Goal: Transaction & Acquisition: Book appointment/travel/reservation

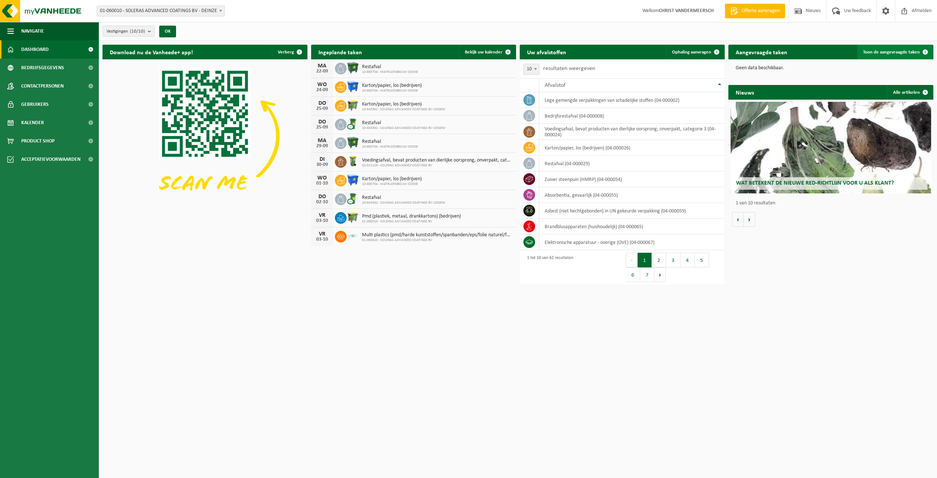
click at [892, 54] on span "Toon de aangevraagde taken" at bounding box center [891, 52] width 57 height 5
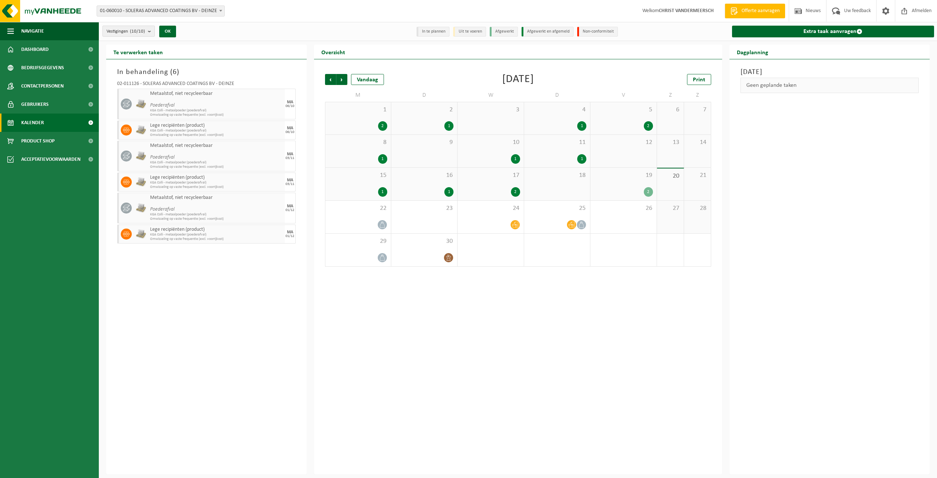
click at [153, 32] on b "submit" at bounding box center [151, 31] width 7 height 10
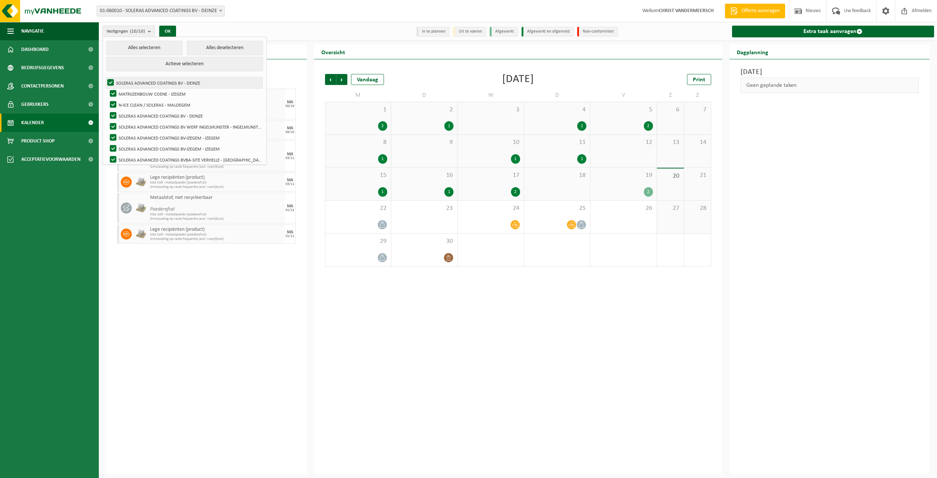
click at [112, 81] on label "SOLERAS ADVANCED COATINGS BV - DEINZE" at bounding box center [184, 82] width 157 height 11
click at [105, 77] on input "SOLERAS ADVANCED COATINGS BV - DEINZE" at bounding box center [104, 77] width 0 height 0
click at [112, 82] on label "SOLERAS ADVANCED COATINGS BV - DEINZE" at bounding box center [184, 82] width 157 height 11
click at [105, 77] on input "SOLERAS ADVANCED COATINGS BV - DEINZE" at bounding box center [104, 77] width 0 height 0
click at [112, 82] on label "SOLERAS ADVANCED COATINGS BV - DEINZE" at bounding box center [184, 82] width 157 height 11
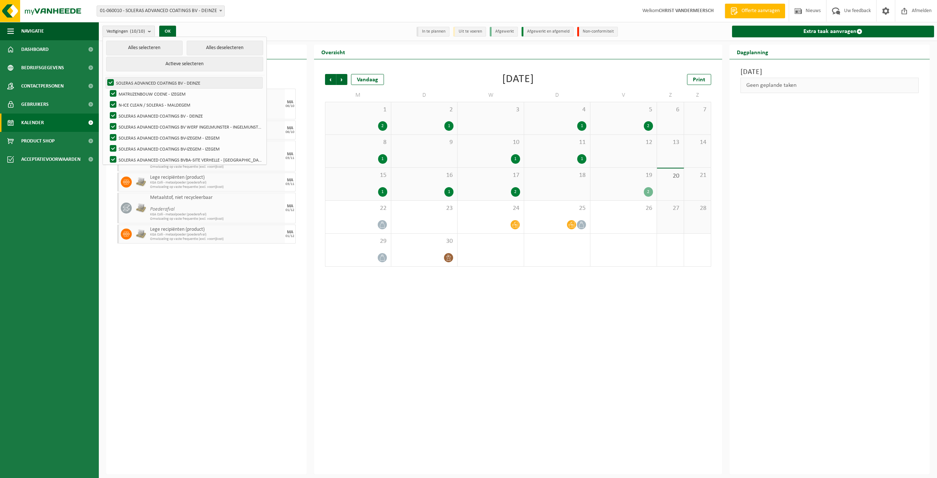
click at [105, 77] on input "SOLERAS ADVANCED COATINGS BV - DEINZE" at bounding box center [104, 77] width 0 height 0
checkbox input "false"
click at [214, 49] on button "Alles deselecteren" at bounding box center [225, 48] width 76 height 15
checkbox input "false"
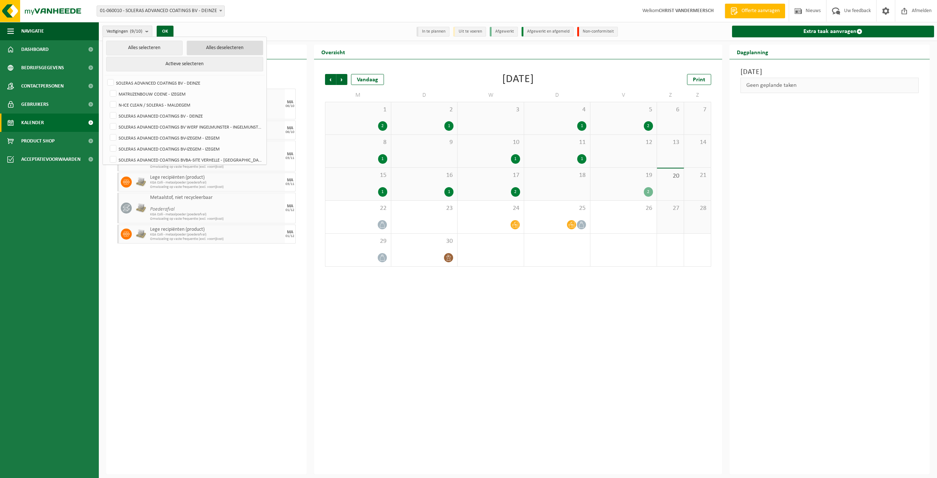
checkbox input "false"
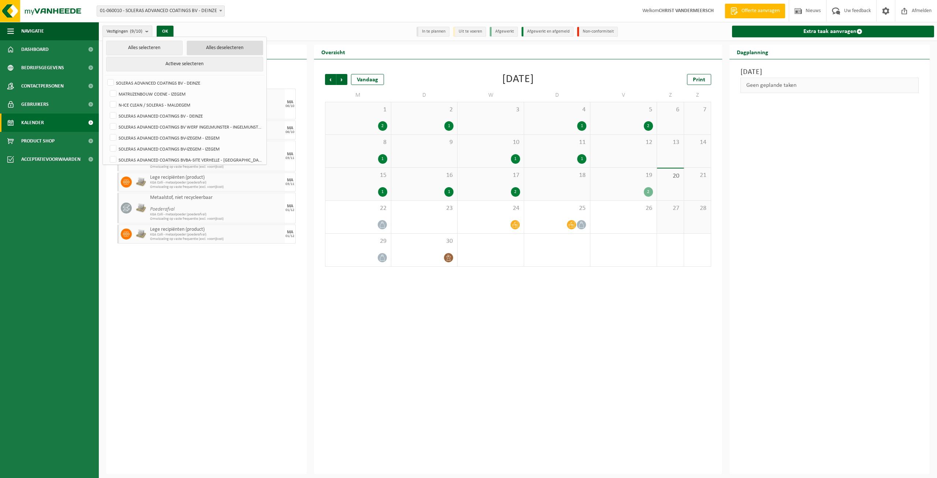
checkbox input "false"
click at [115, 94] on label "MATRIJZENBOUW COENE - IZEGEM" at bounding box center [185, 93] width 154 height 11
click at [107, 88] on input "MATRIJZENBOUW COENE - IZEGEM" at bounding box center [107, 88] width 0 height 0
checkbox input "true"
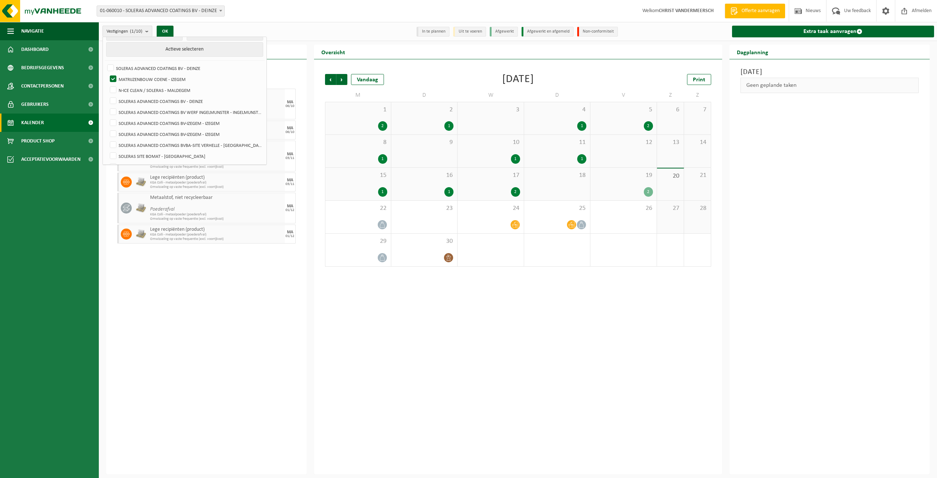
scroll to position [26, 0]
click at [213, 112] on label "SOLERAS ADVANCED COATINGS BV-IZEGEM - IZEGEM" at bounding box center [185, 111] width 154 height 11
click at [107, 106] on input "SOLERAS ADVANCED COATINGS BV-IZEGEM - IZEGEM" at bounding box center [107, 106] width 0 height 0
checkbox input "true"
click at [193, 121] on label "SOLERAS ADVANCED COATINGS BV-IZEGEM - IZEGEM" at bounding box center [185, 122] width 154 height 11
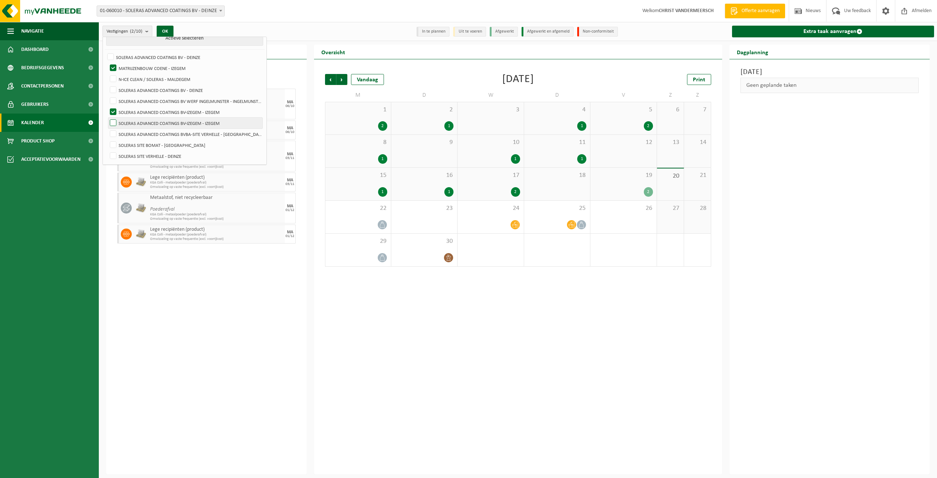
click at [107, 117] on input "SOLERAS ADVANCED COATINGS BV-IZEGEM - IZEGEM" at bounding box center [107, 117] width 0 height 0
checkbox input "true"
click at [170, 28] on button "OK" at bounding box center [165, 32] width 17 height 12
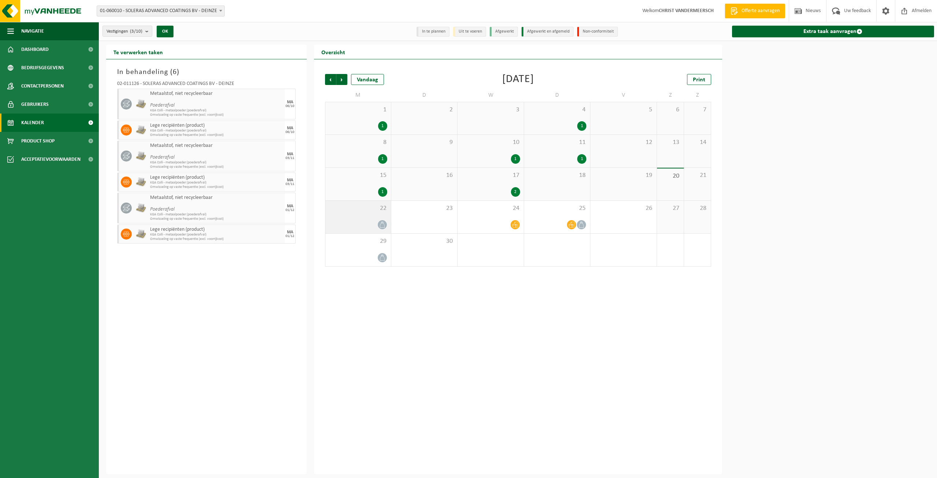
click at [376, 224] on div at bounding box center [358, 225] width 58 height 10
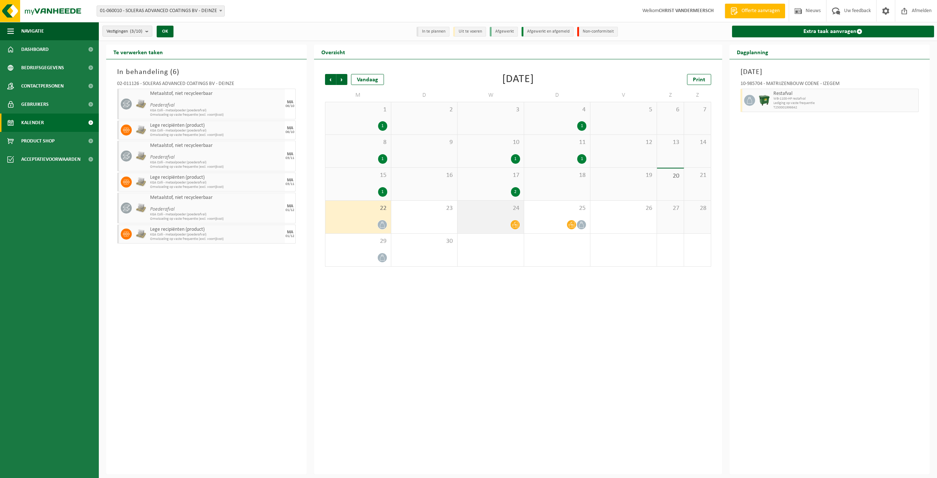
click at [500, 224] on div at bounding box center [490, 225] width 59 height 10
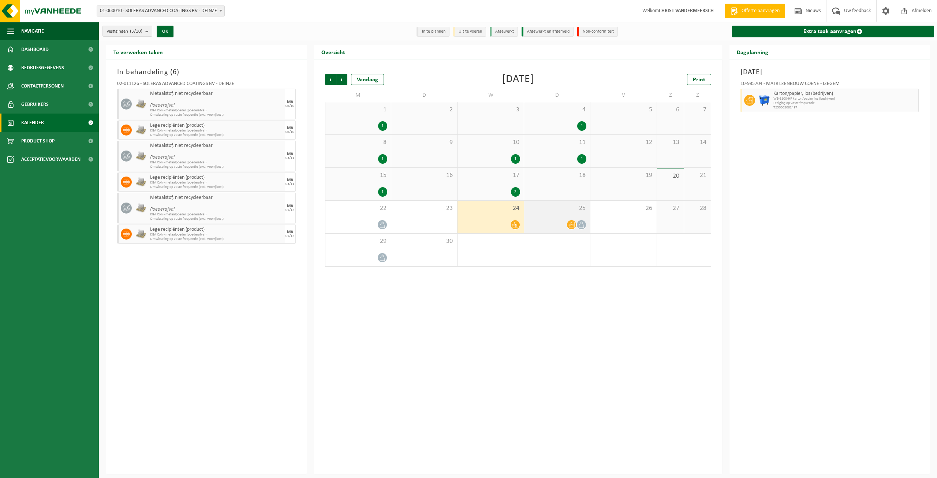
click at [560, 223] on div at bounding box center [557, 225] width 59 height 10
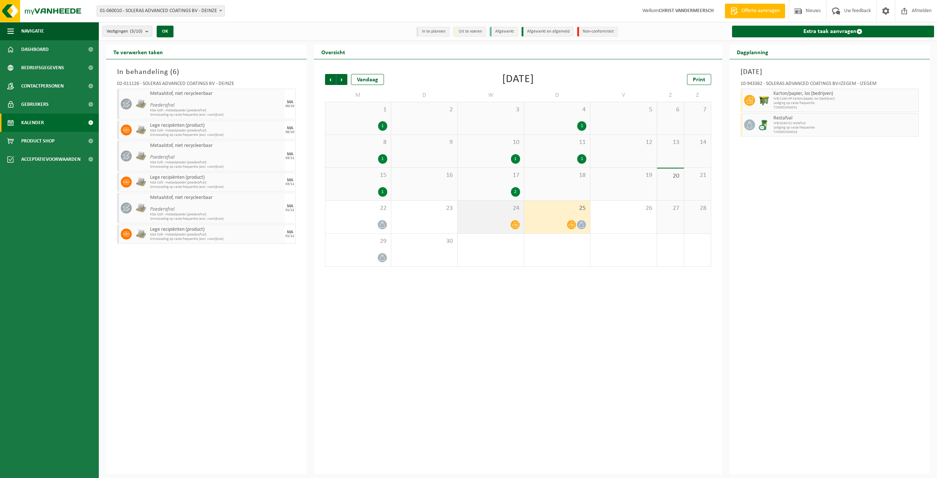
click at [504, 223] on div at bounding box center [490, 225] width 59 height 10
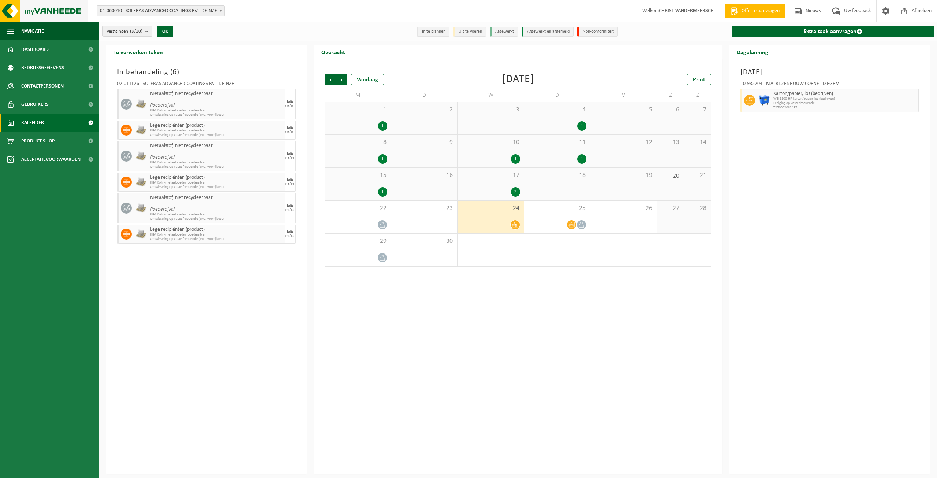
click at [33, 11] on img at bounding box center [44, 11] width 88 height 22
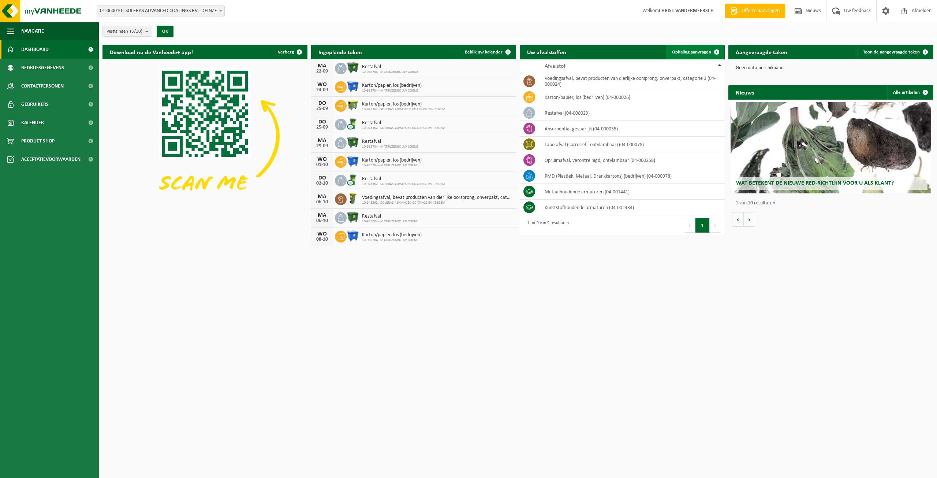
click at [689, 53] on span "Ophaling aanvragen" at bounding box center [691, 52] width 39 height 5
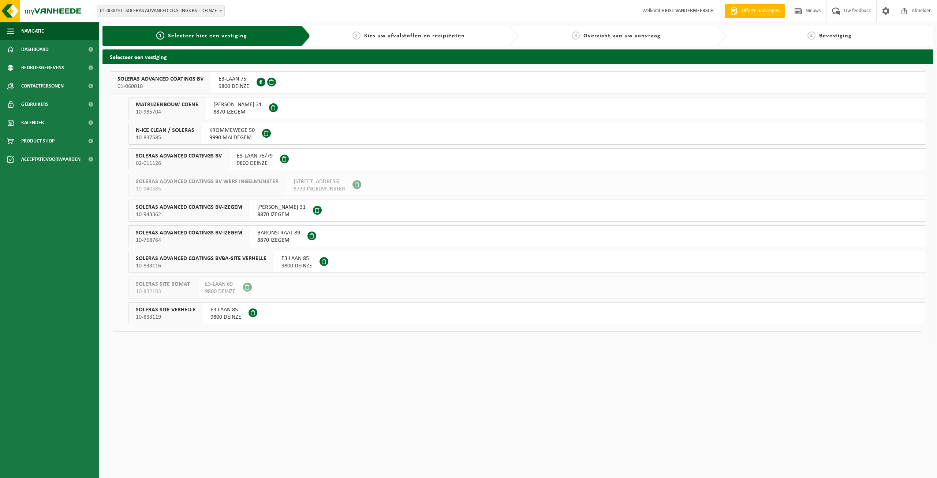
click at [305, 210] on span "LODEWIJK DE RAETLAAN 31" at bounding box center [281, 206] width 48 height 7
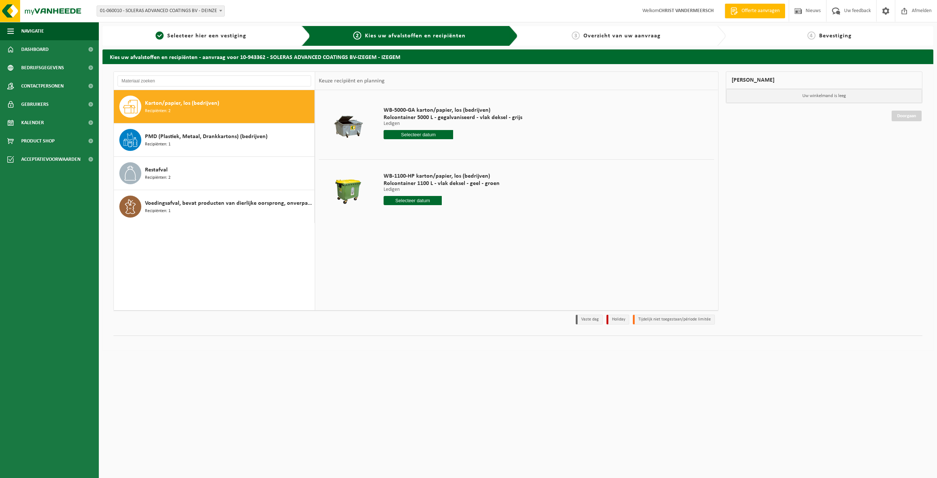
click at [425, 135] on input "text" at bounding box center [419, 134] width 70 height 9
click at [414, 213] on div "24" at bounding box center [416, 211] width 13 height 12
type input "Van 2025-09-24"
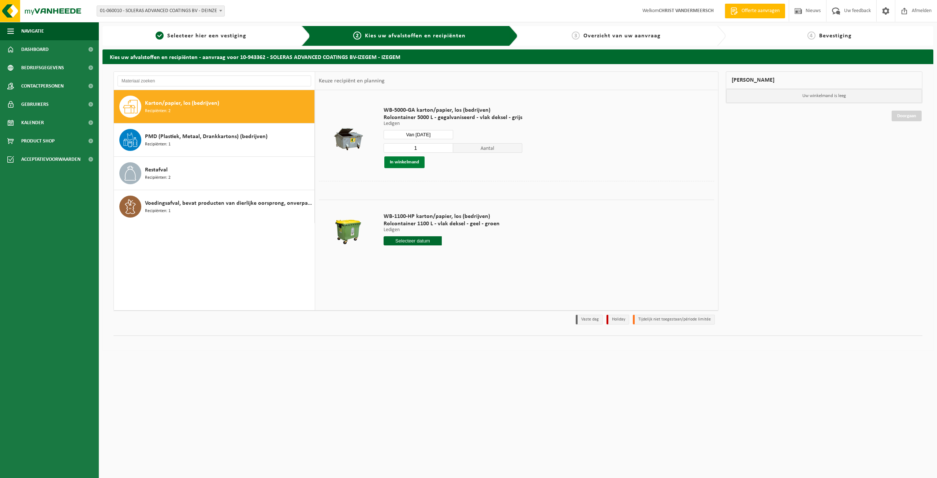
click at [409, 161] on button "In winkelmand" at bounding box center [404, 162] width 40 height 12
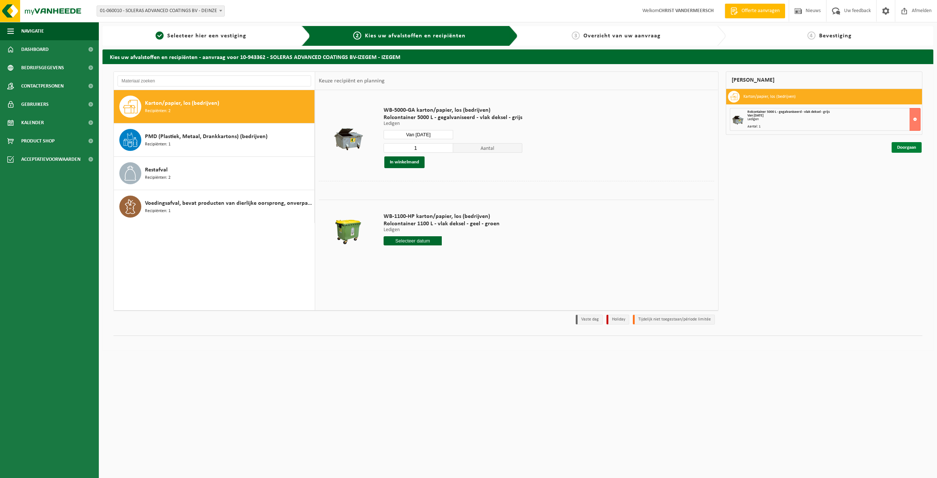
click at [903, 149] on link "Doorgaan" at bounding box center [907, 147] width 30 height 11
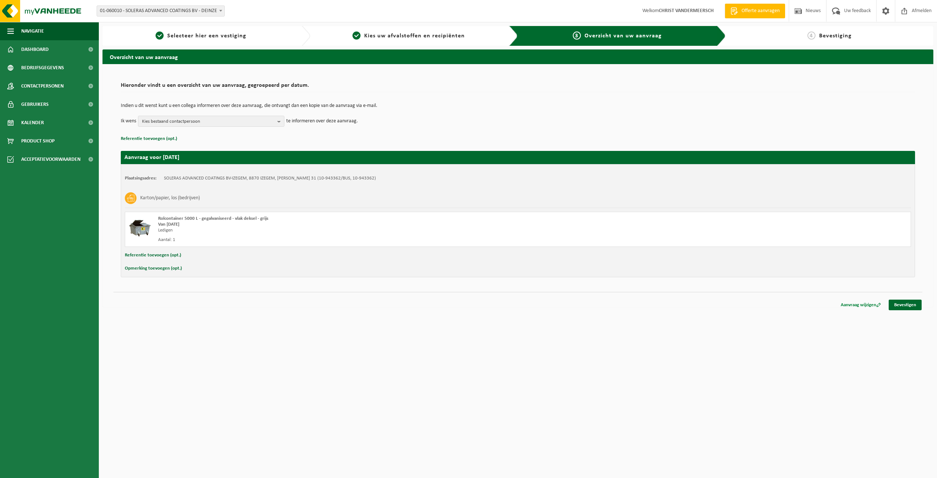
click at [863, 306] on link "Aanvraag wijzigen" at bounding box center [860, 304] width 51 height 11
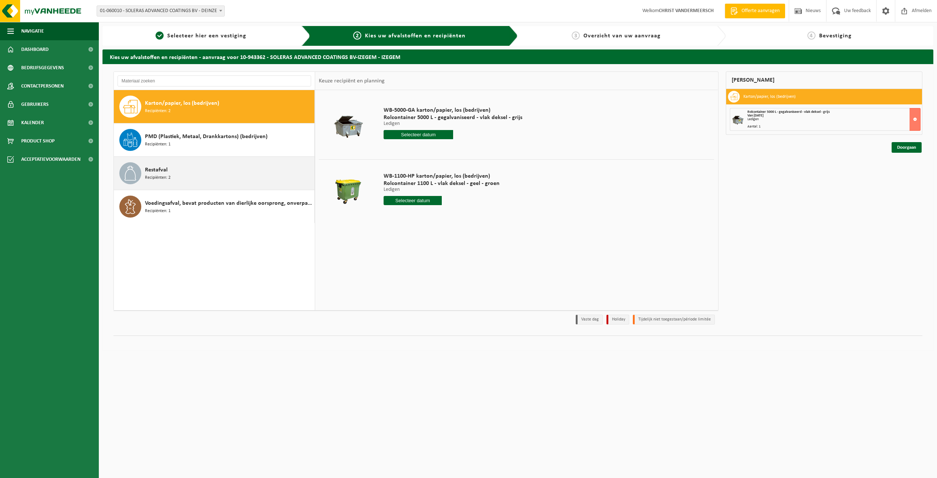
click at [209, 173] on div "Restafval Recipiënten: 2" at bounding box center [229, 173] width 168 height 22
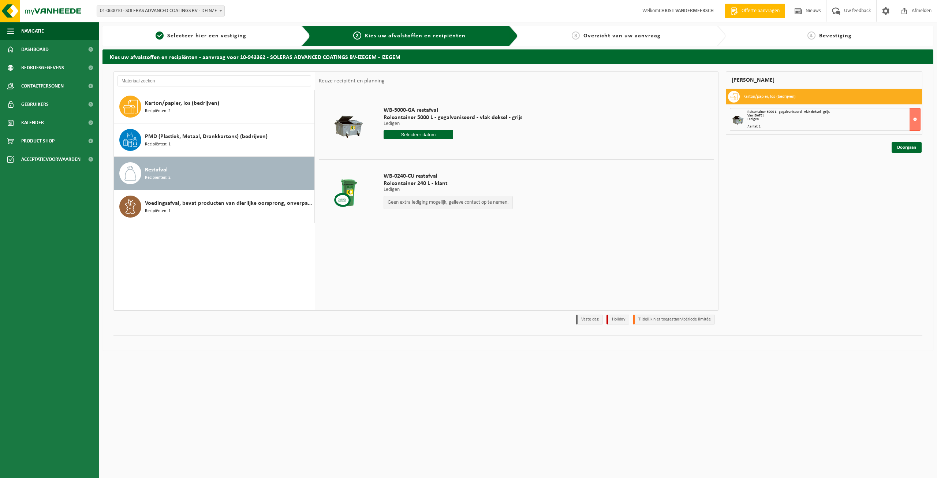
click at [410, 135] on input "text" at bounding box center [419, 134] width 70 height 9
click at [431, 212] on div "25" at bounding box center [429, 211] width 13 height 12
type input "Van 2025-09-25"
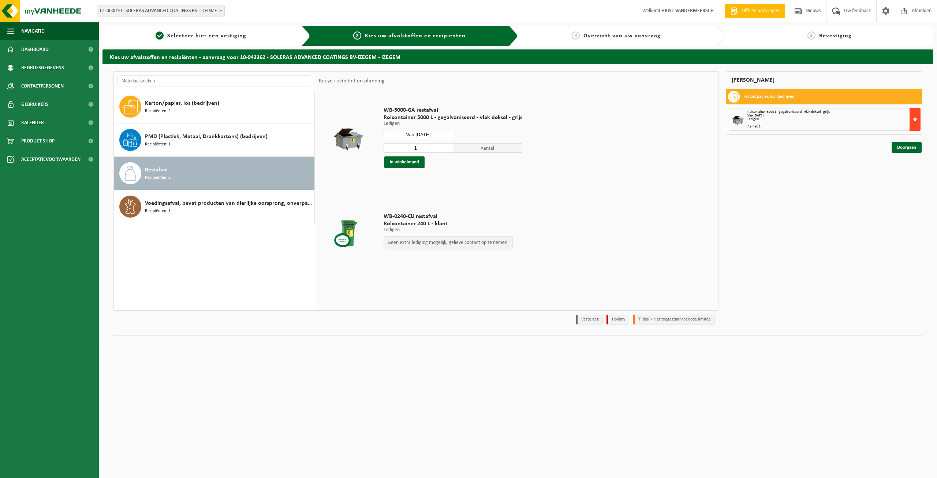
click at [912, 120] on button at bounding box center [914, 119] width 11 height 23
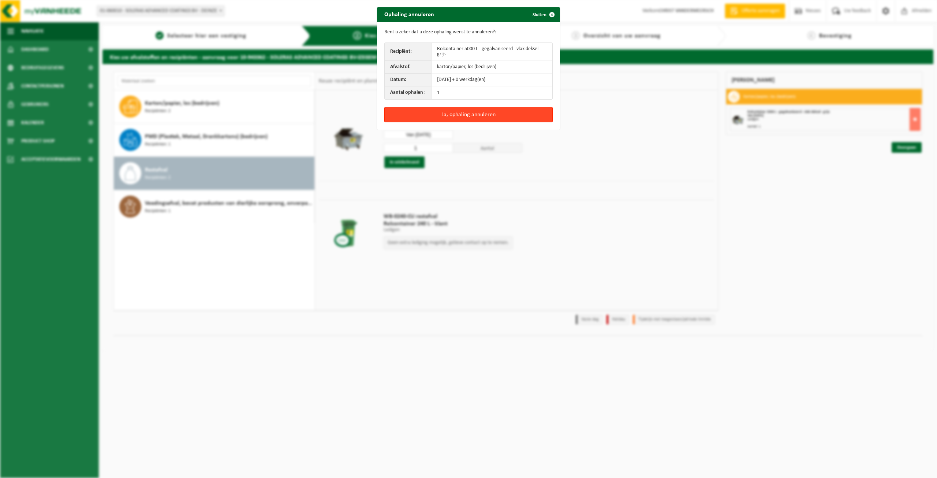
click at [467, 115] on button "Ja, ophaling annuleren" at bounding box center [468, 114] width 168 height 15
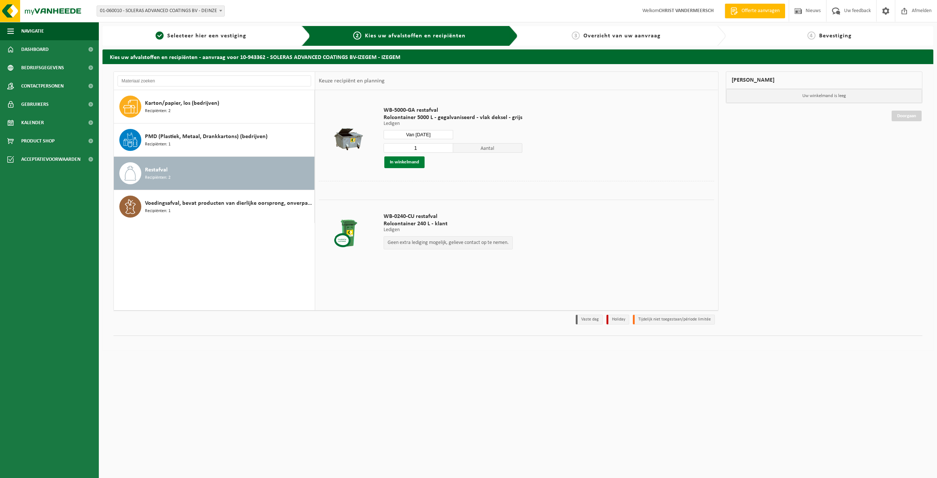
click at [408, 164] on button "In winkelmand" at bounding box center [404, 162] width 40 height 12
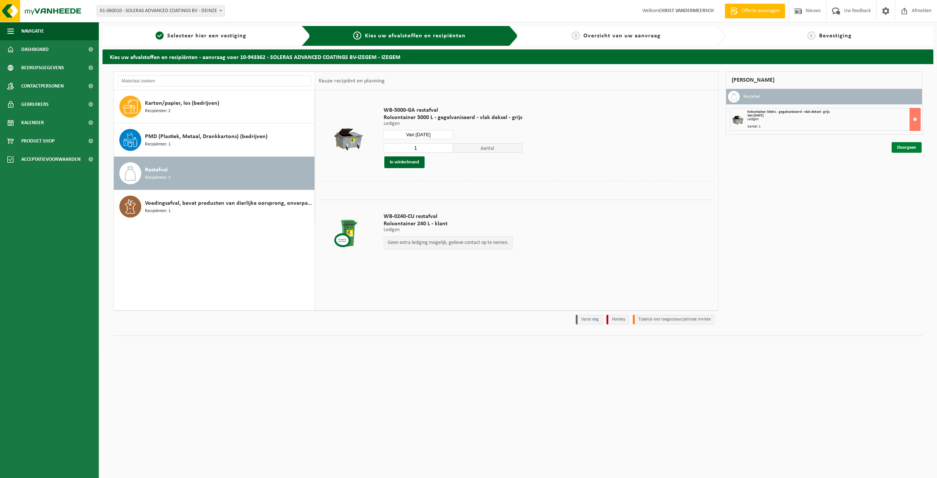
click at [907, 146] on link "Doorgaan" at bounding box center [907, 147] width 30 height 11
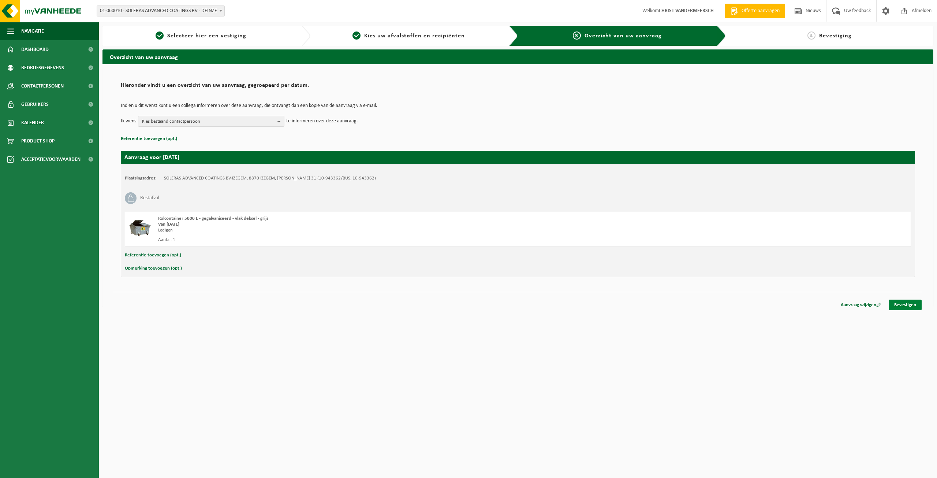
click at [909, 303] on link "Bevestigen" at bounding box center [905, 304] width 33 height 11
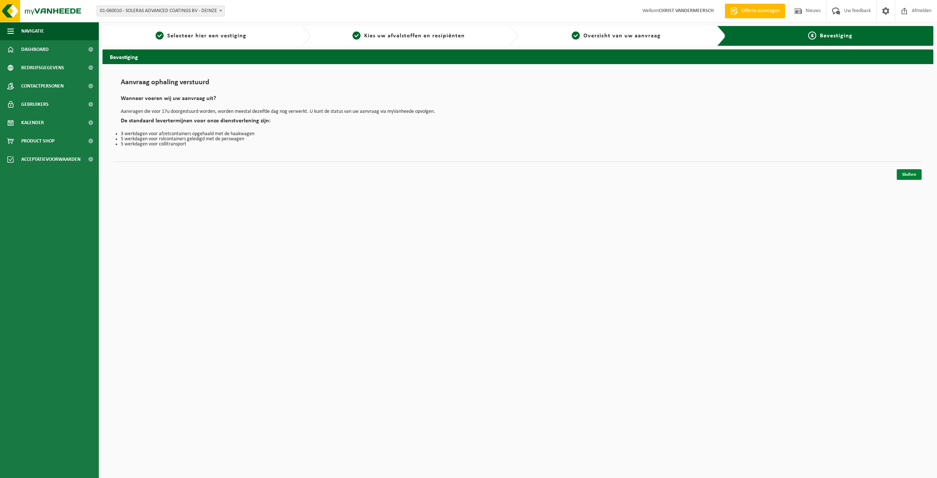
click at [911, 178] on link "Sluiten" at bounding box center [909, 174] width 25 height 11
